Goal: Task Accomplishment & Management: Use online tool/utility

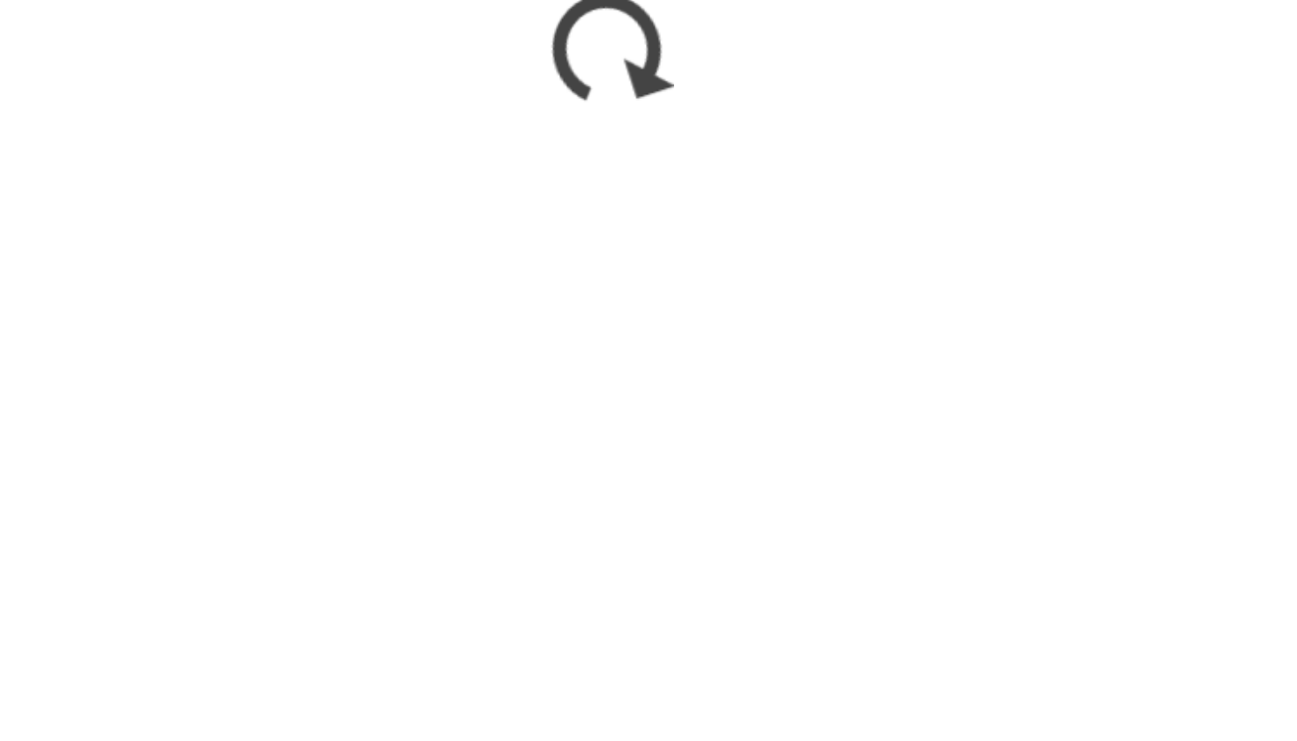
scroll to position [425, 0]
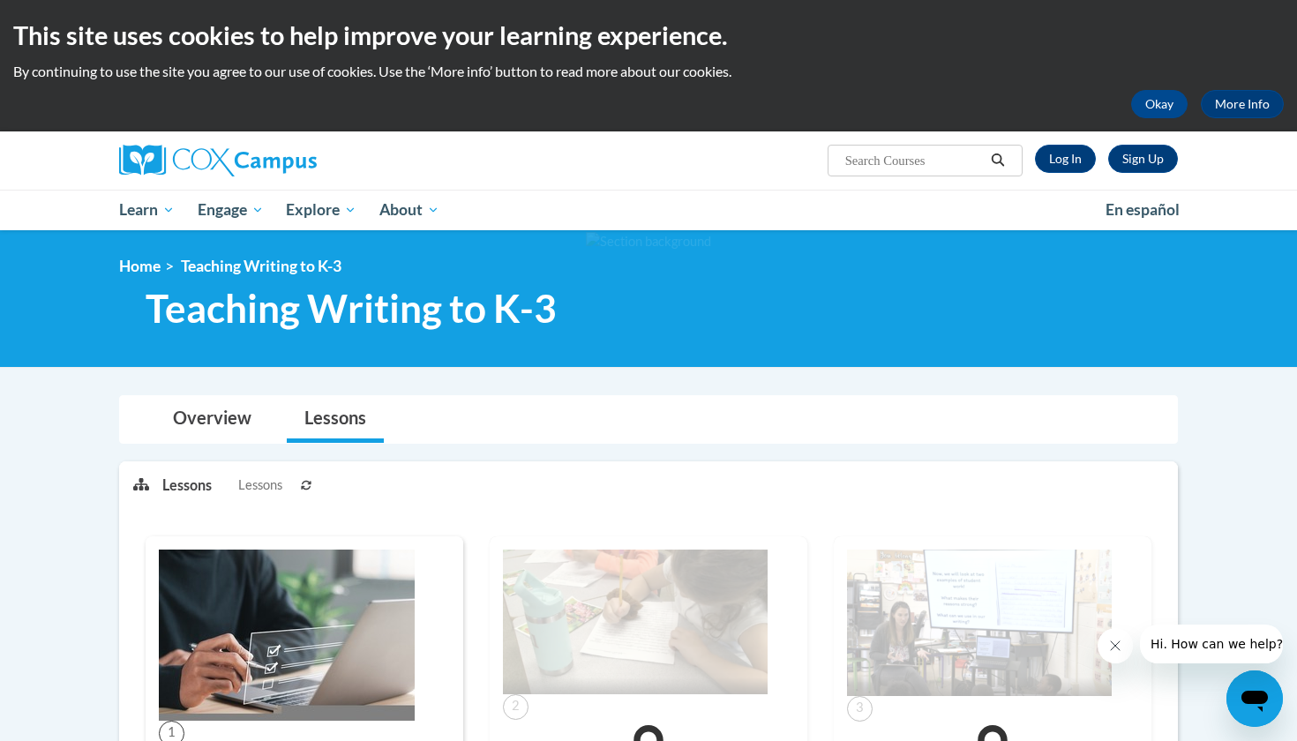
click at [882, 330] on h1 "Teaching Writing to K-3" at bounding box center [539, 308] width 814 height 47
click at [1055, 158] on link "Log In" at bounding box center [1065, 159] width 61 height 28
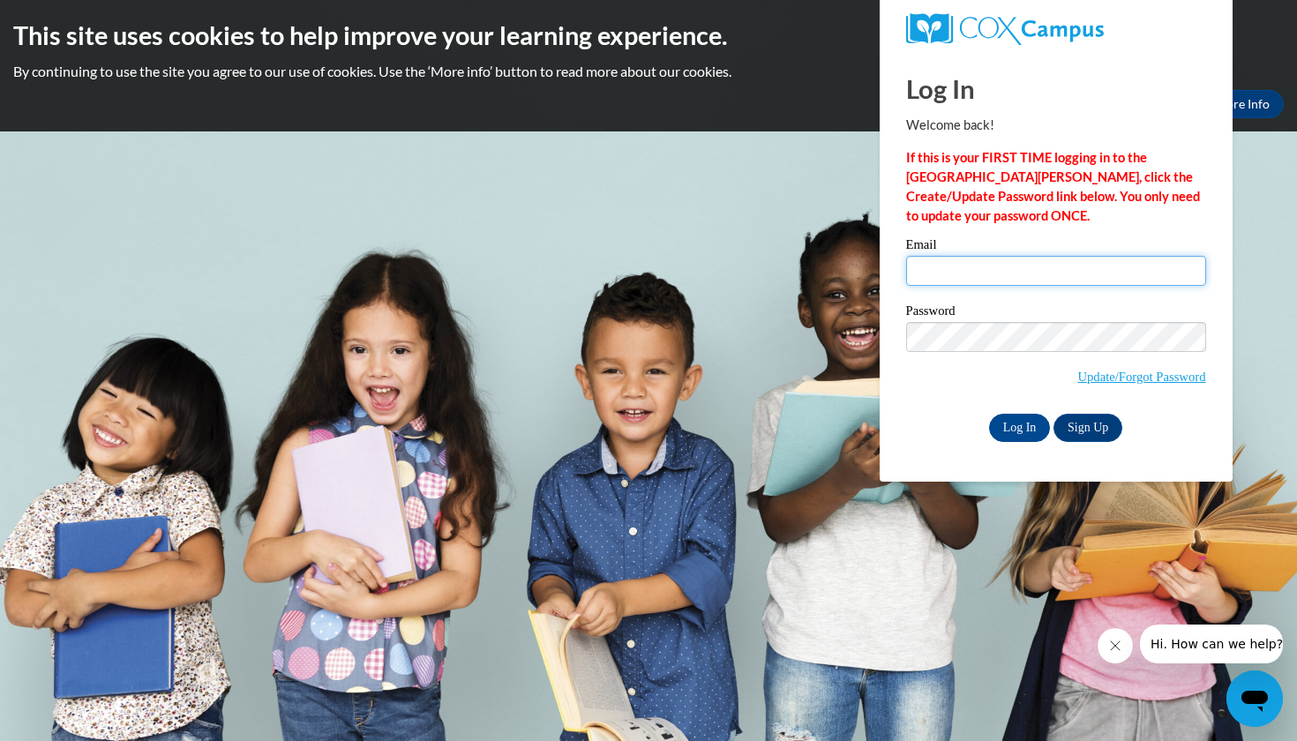
type input "[PERSON_NAME][EMAIL_ADDRESS][PERSON_NAME][DOMAIN_NAME]"
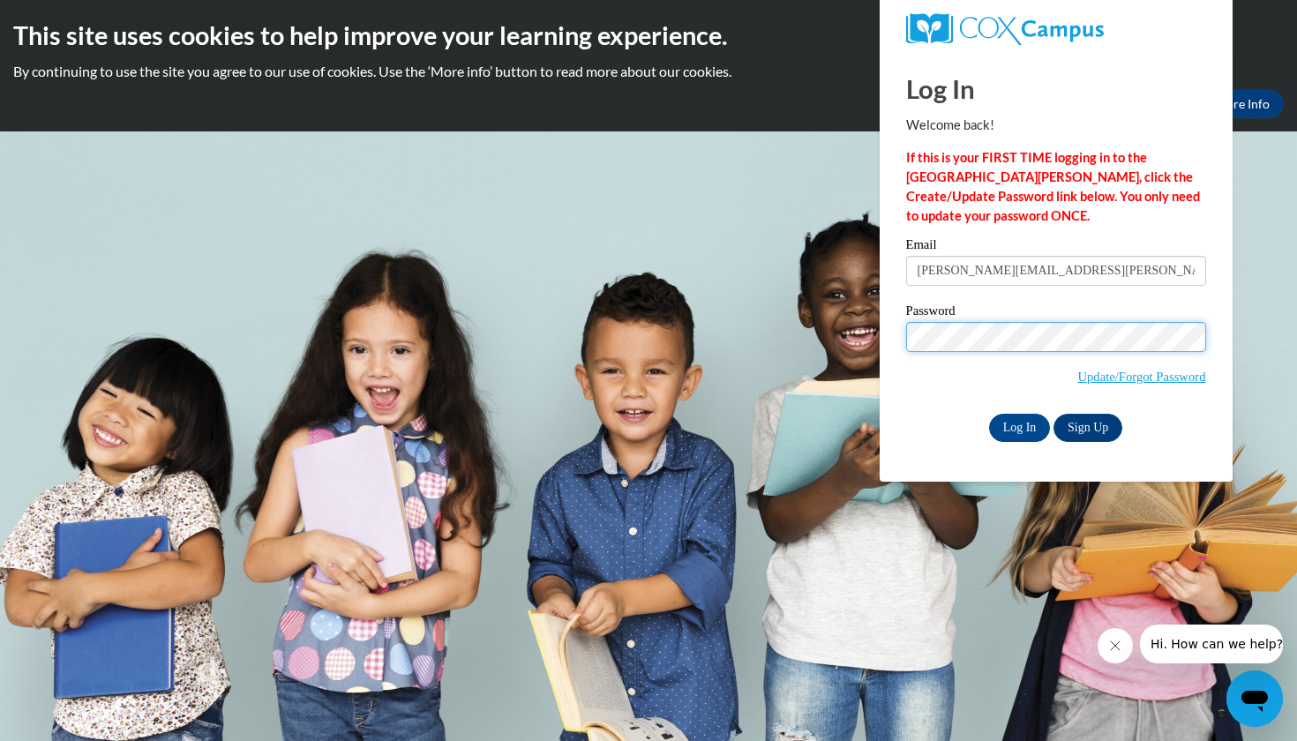
click at [1018, 424] on input "Log In" at bounding box center [1020, 428] width 62 height 28
click at [1025, 421] on input "Log In" at bounding box center [1020, 428] width 62 height 28
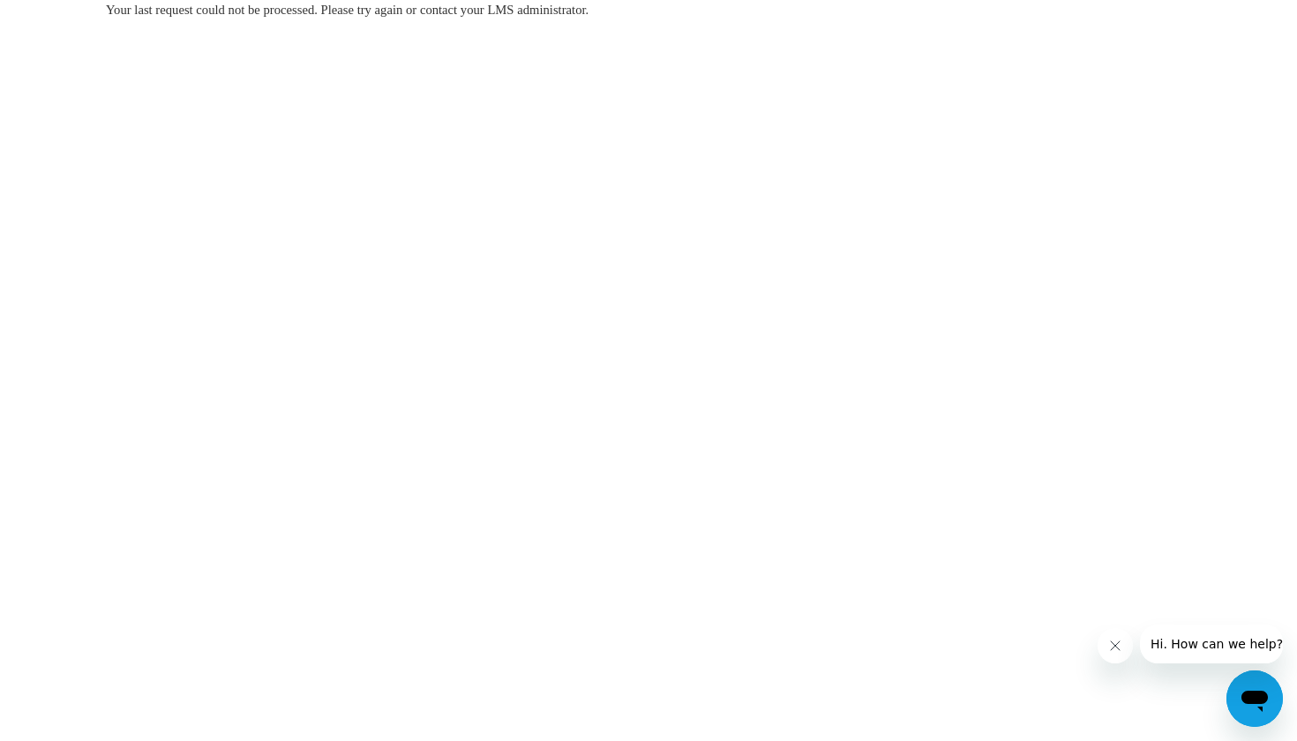
click at [809, 322] on body "Your last request could not be processed. Please try again or contact your LMS …" at bounding box center [648, 370] width 1297 height 741
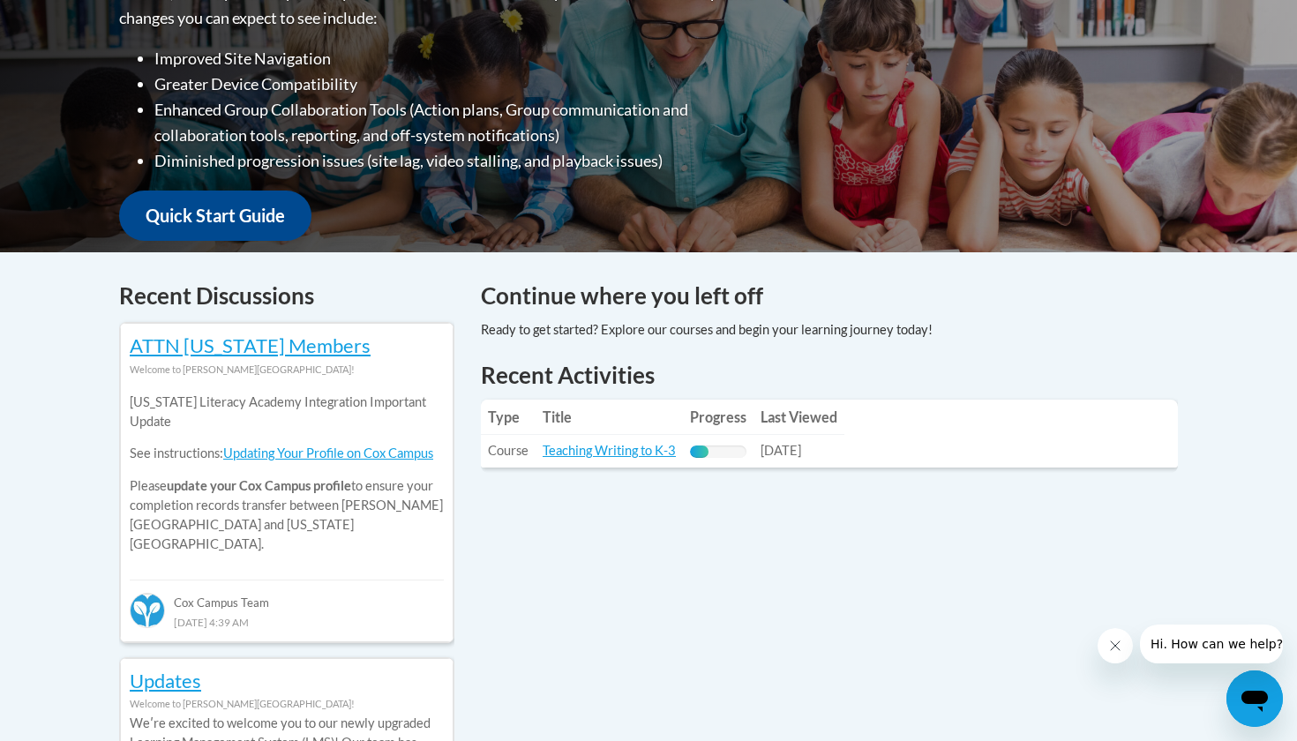
scroll to position [499, 0]
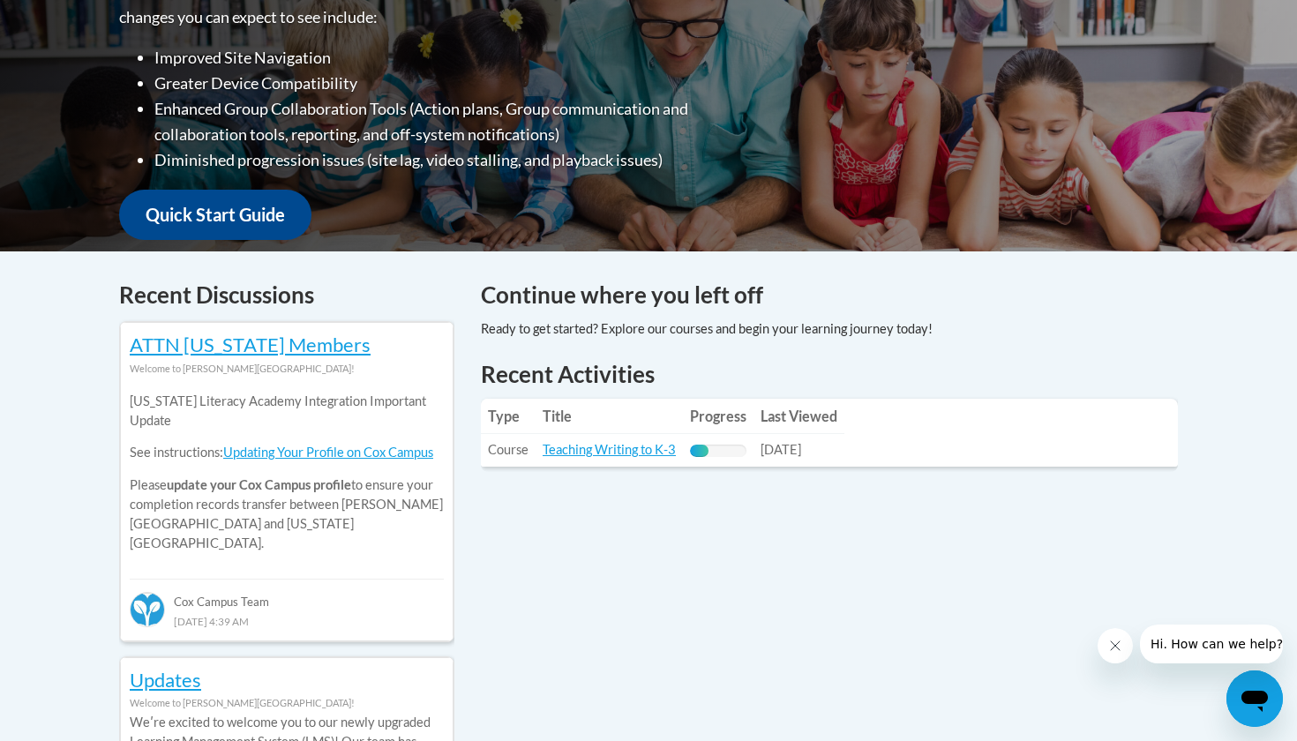
click at [618, 460] on td "Title: Teaching Writing to K-3" at bounding box center [608, 450] width 147 height 33
click at [620, 448] on link "Teaching Writing to K-3" at bounding box center [608, 449] width 133 height 15
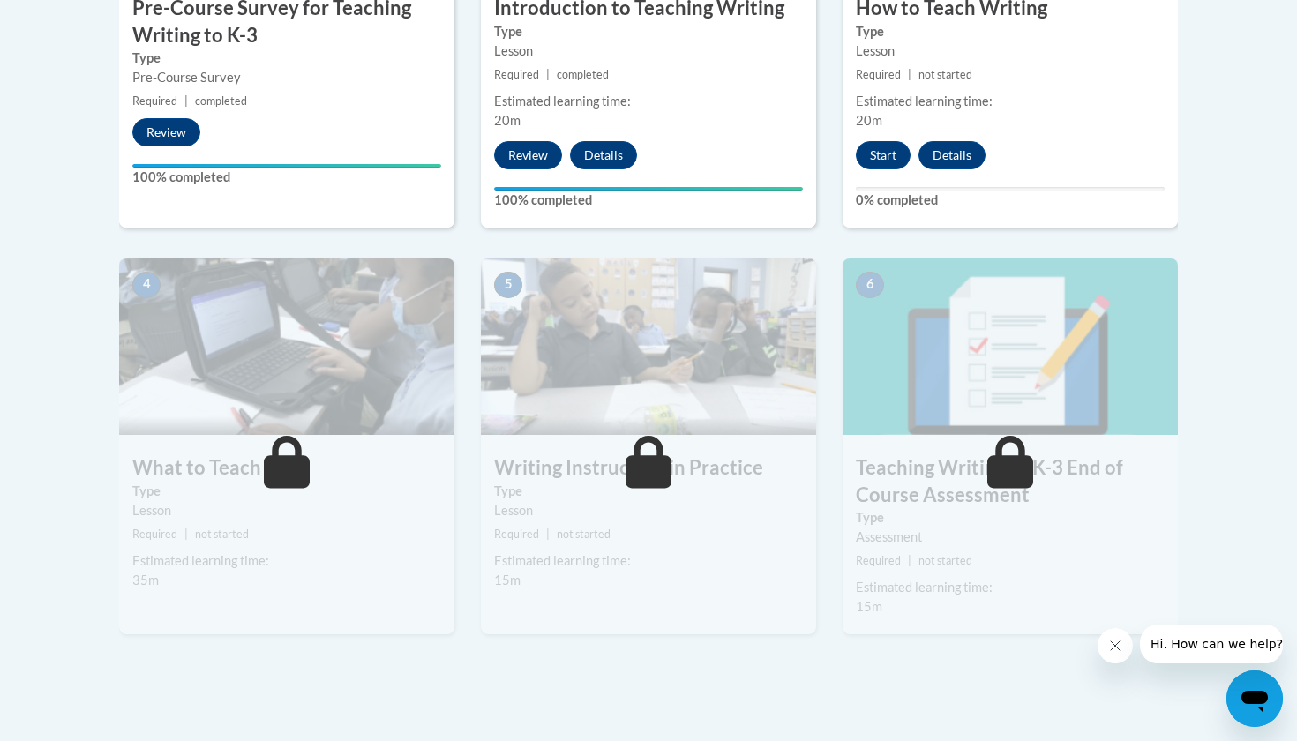
scroll to position [792, 0]
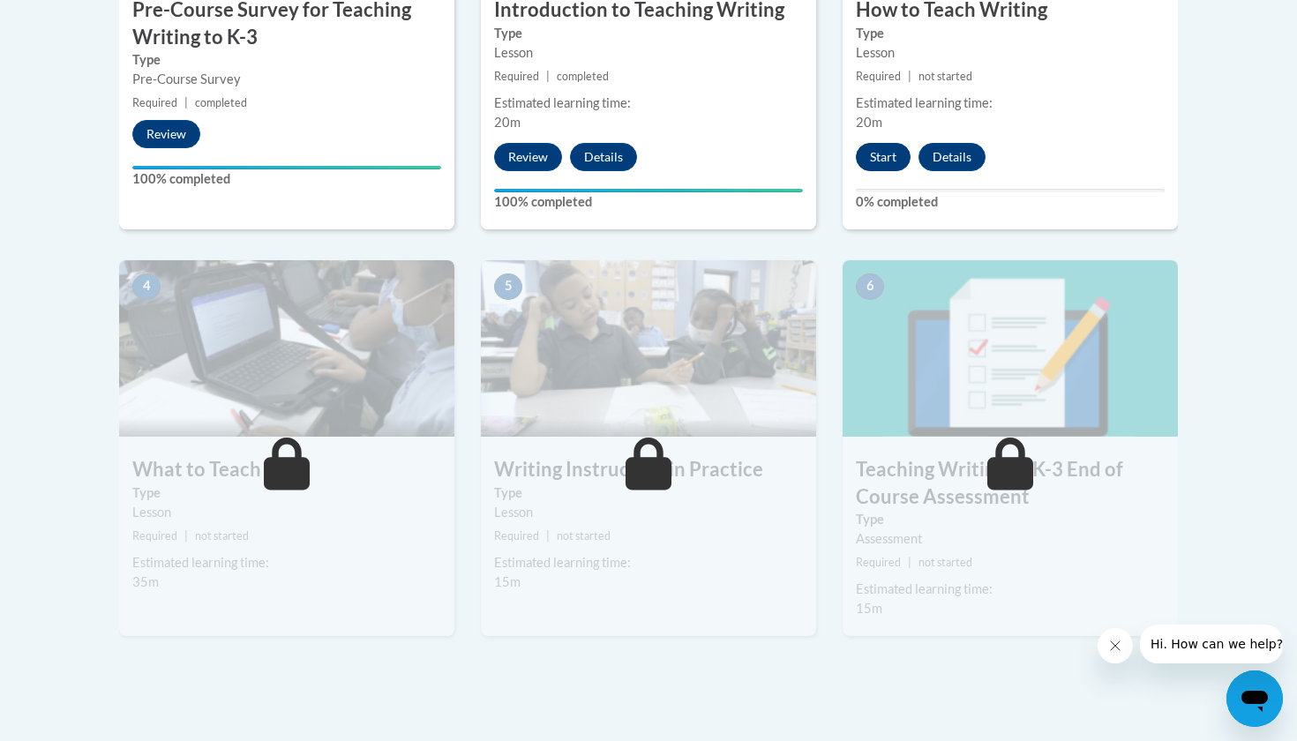
click at [883, 155] on button "Start" at bounding box center [883, 157] width 55 height 28
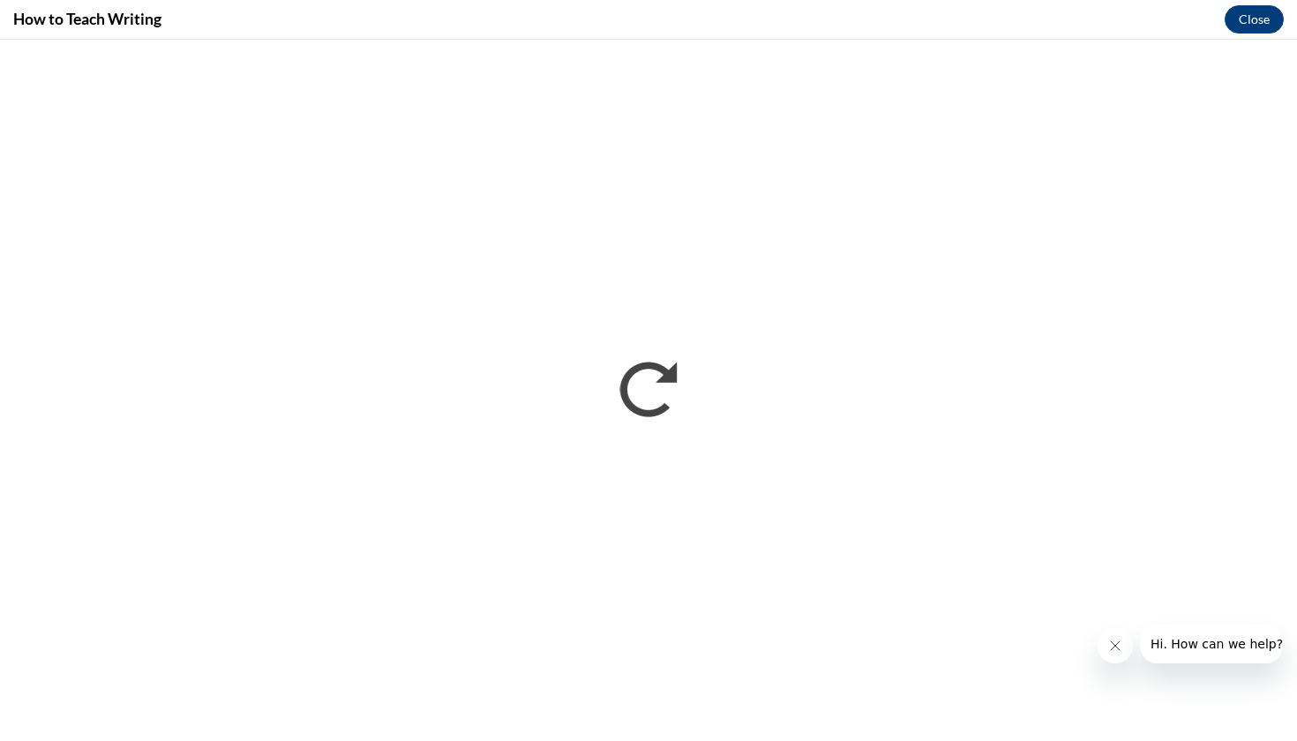
scroll to position [0, 0]
